Goal: Transaction & Acquisition: Download file/media

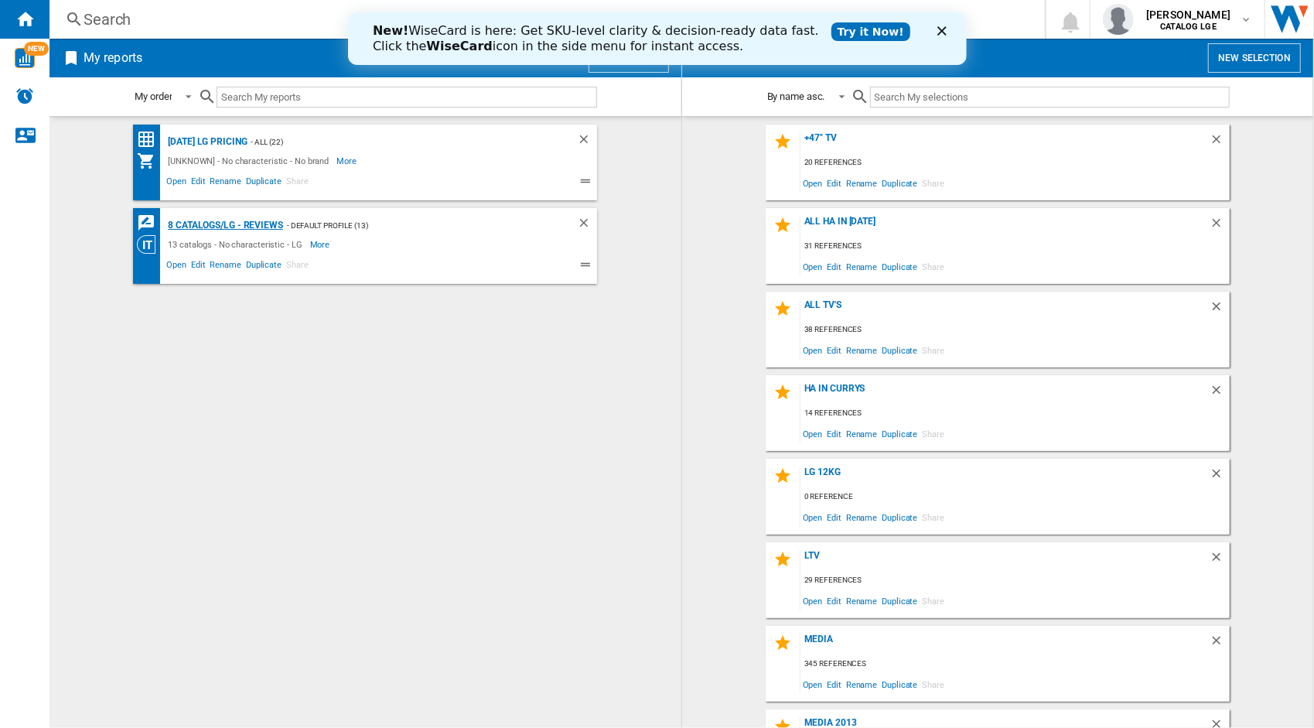
click at [265, 226] on div "8 catalogs/LG - Reviews" at bounding box center [223, 225] width 119 height 19
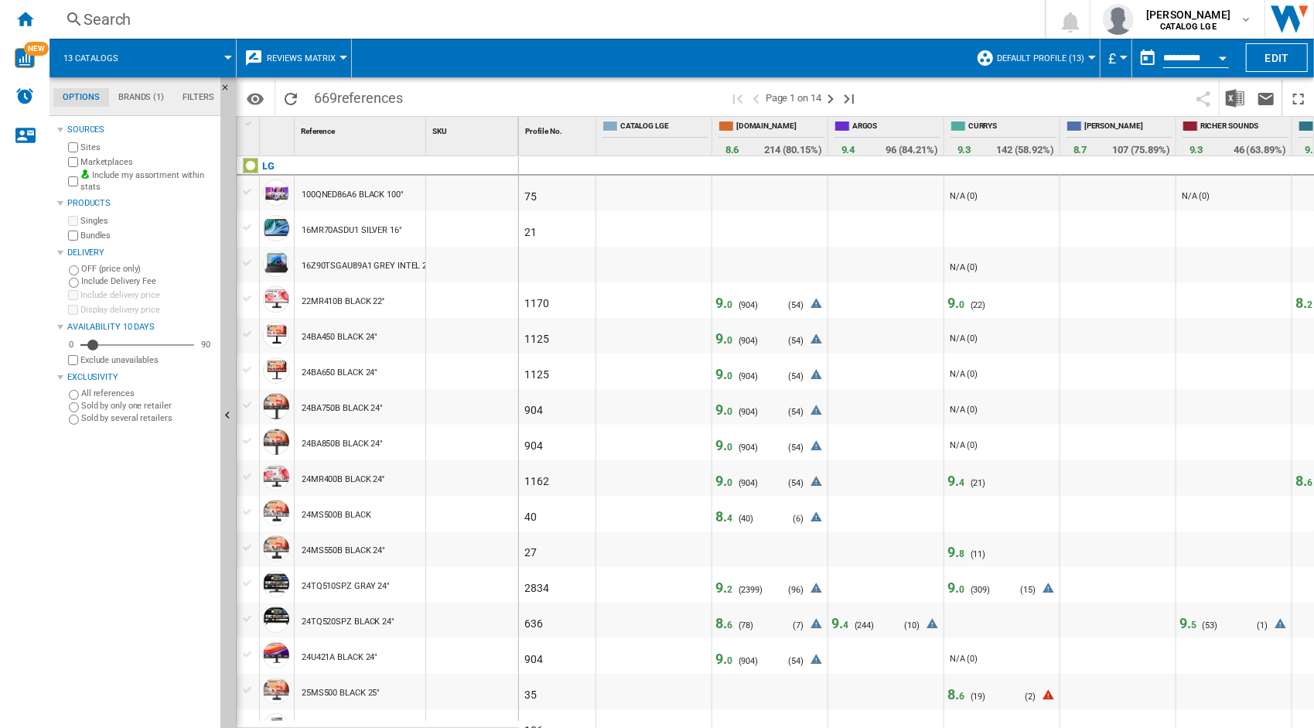
click at [1215, 56] on button "Open calendar" at bounding box center [1223, 56] width 28 height 28
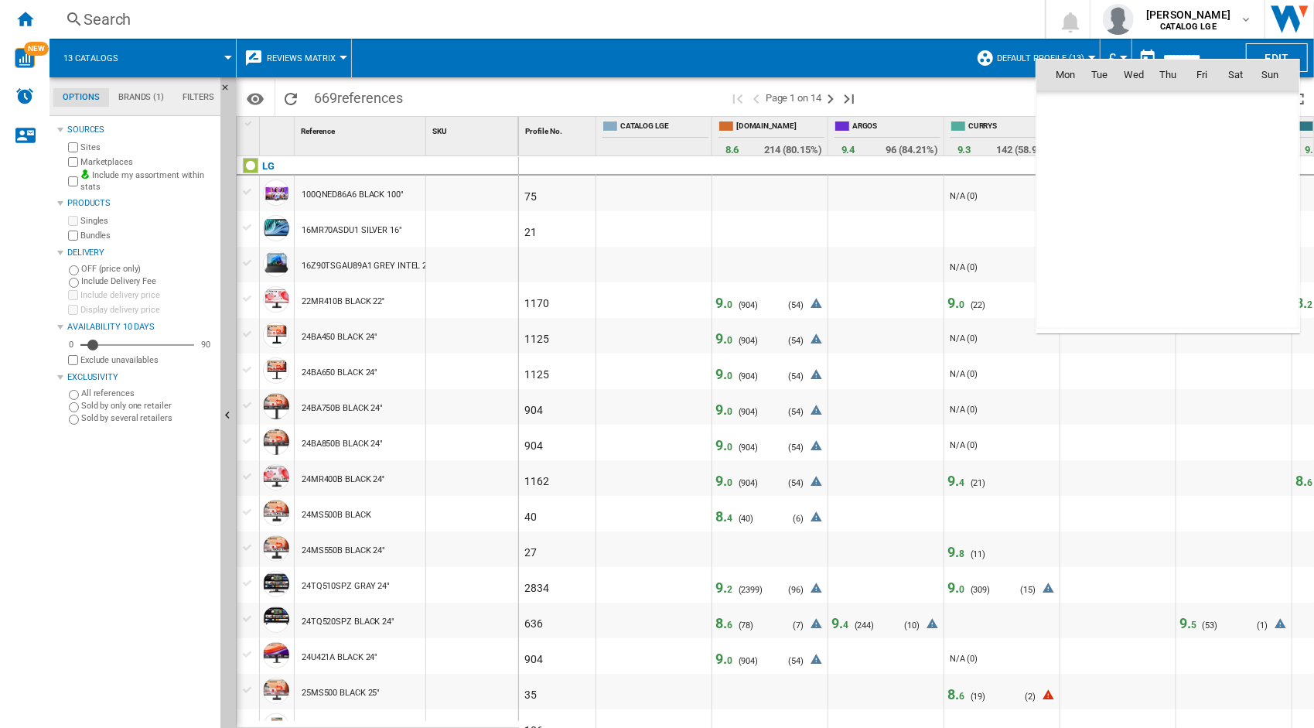
scroll to position [7378, 0]
click at [1106, 209] on span "16" at bounding box center [1099, 210] width 31 height 31
type input "**********"
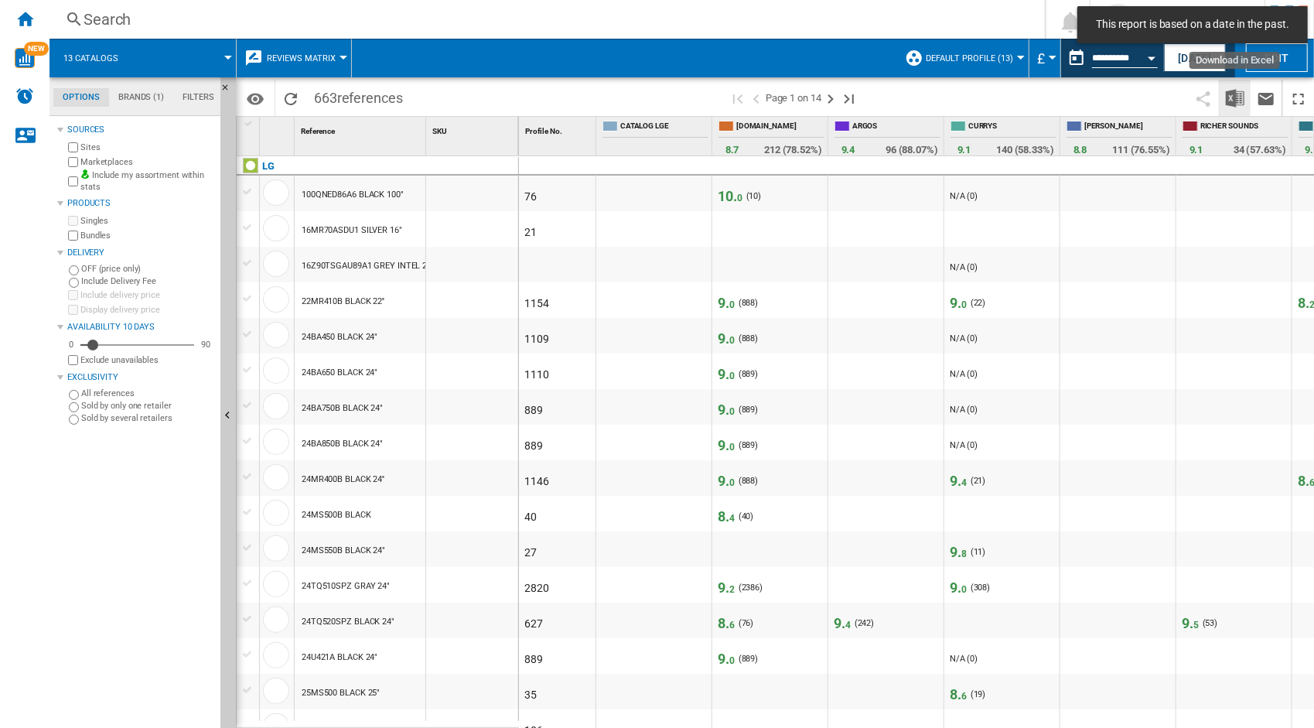
click at [1243, 108] on button "Download in Excel" at bounding box center [1235, 98] width 31 height 36
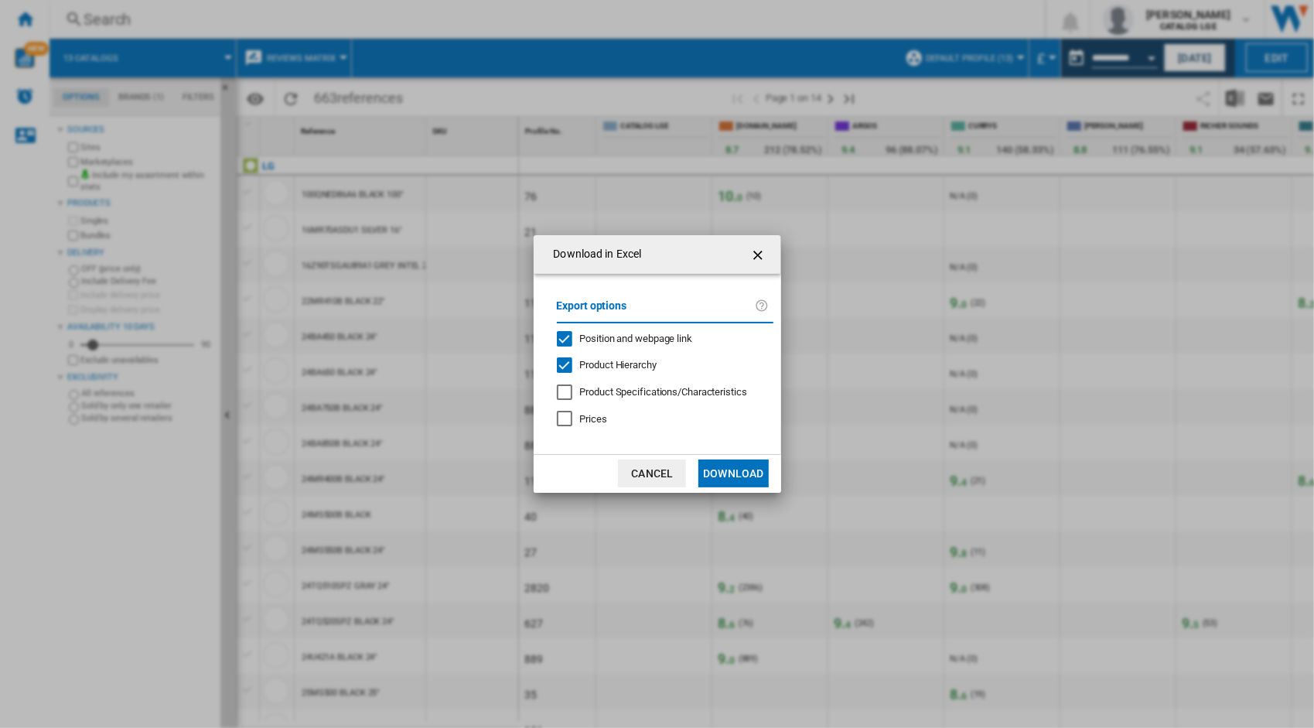
click at [725, 473] on button "Download" at bounding box center [733, 473] width 70 height 28
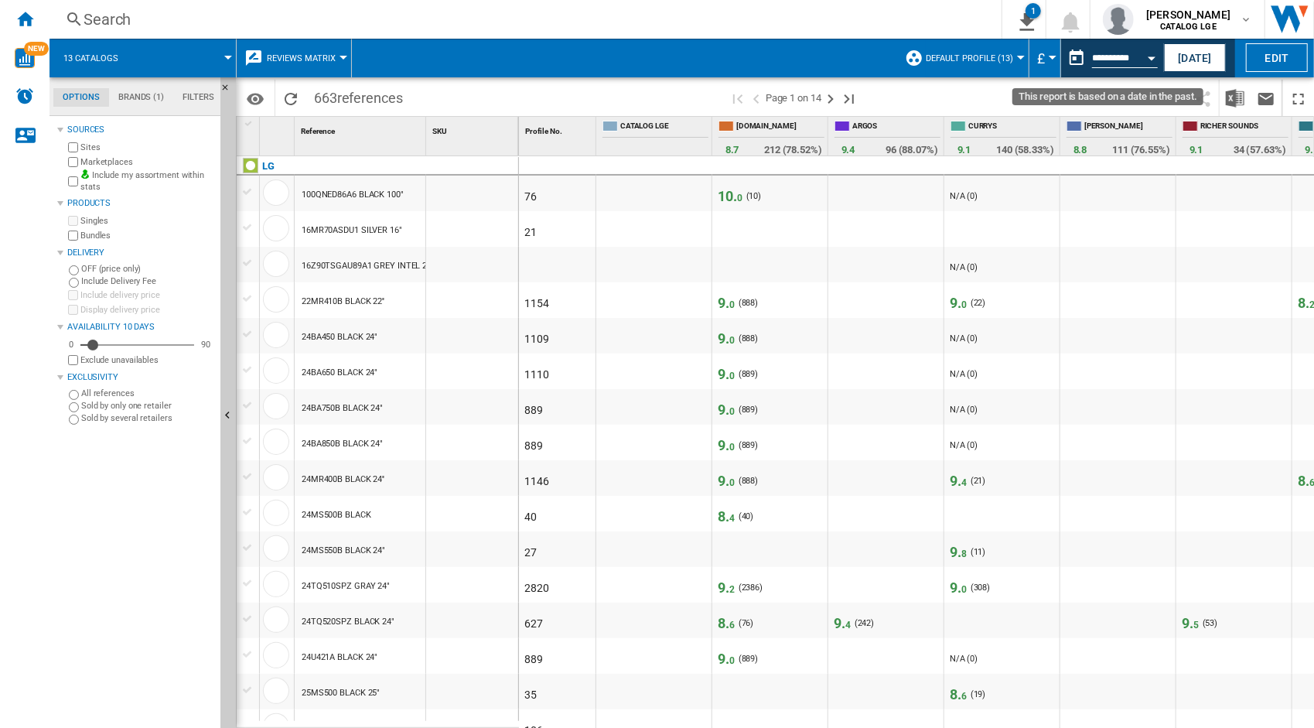
click at [1140, 61] on button "Open calendar" at bounding box center [1152, 56] width 28 height 28
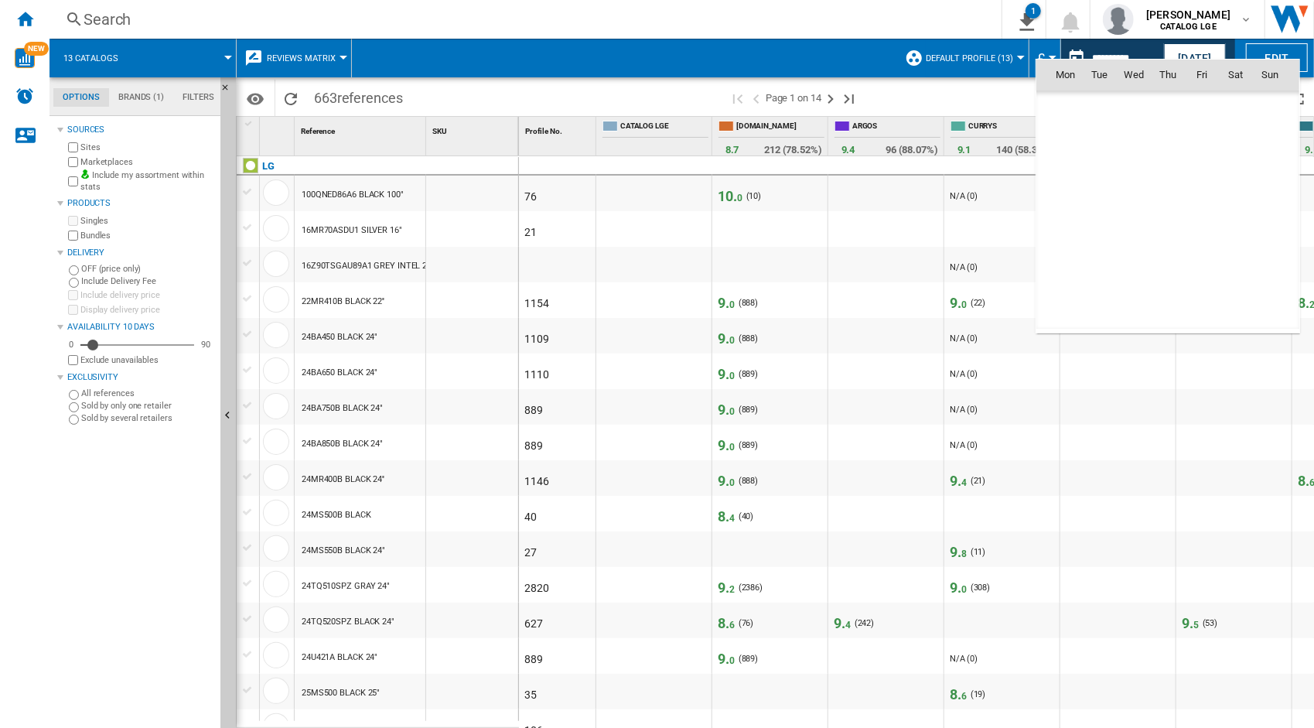
scroll to position [7378, 0]
click at [1064, 212] on span "15" at bounding box center [1065, 210] width 31 height 31
type input "**********"
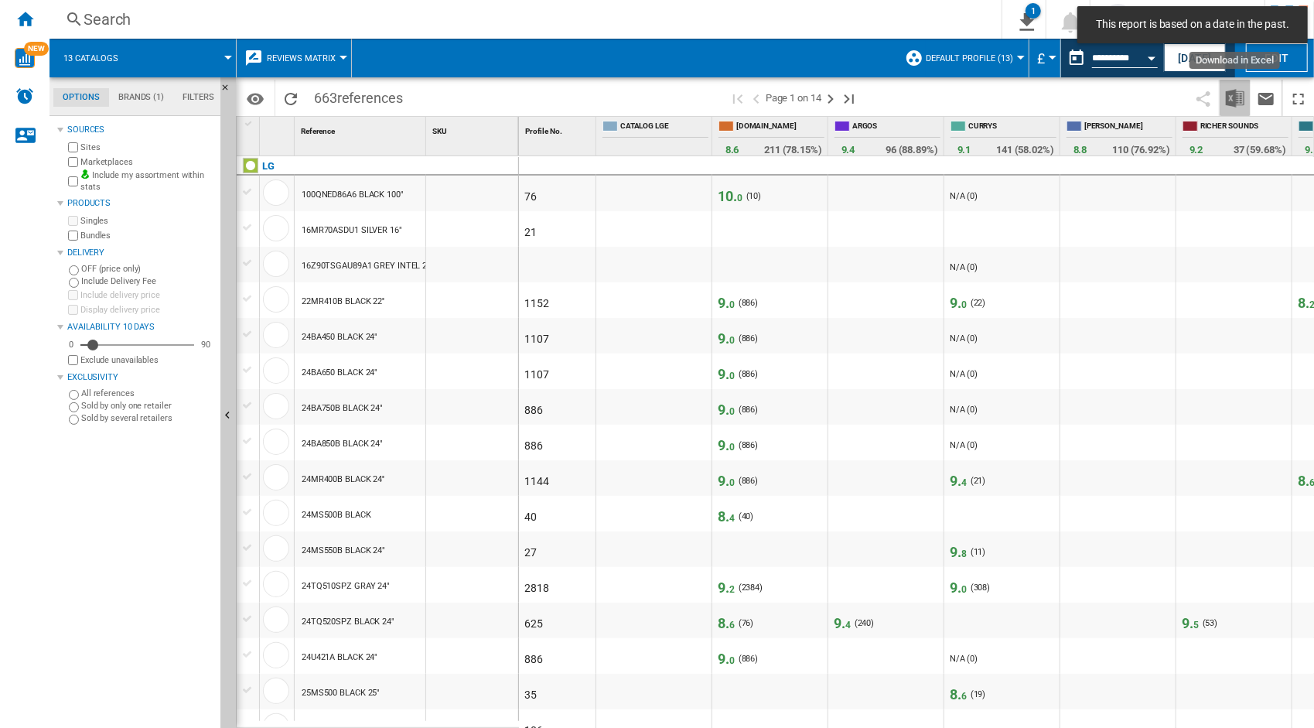
click at [1237, 98] on img "Download in Excel" at bounding box center [1235, 98] width 19 height 19
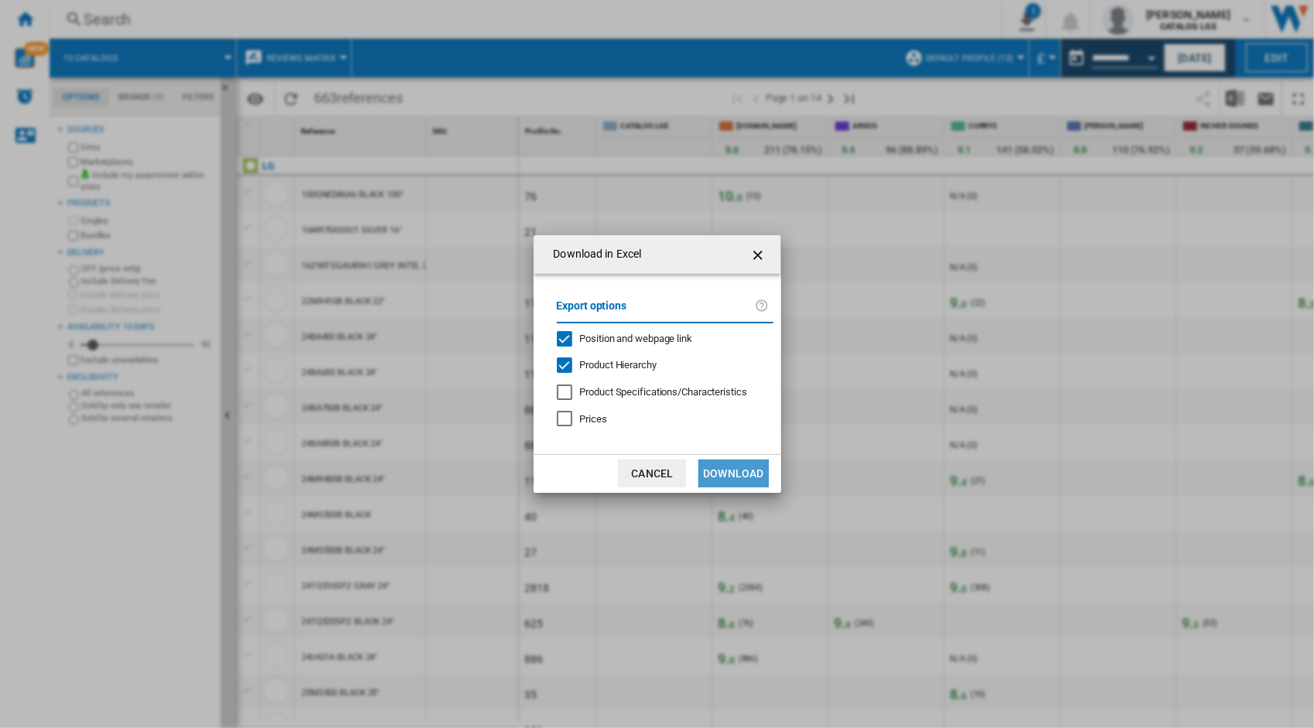
click at [733, 481] on button "Download" at bounding box center [733, 473] width 70 height 28
